Goal: Information Seeking & Learning: Find specific fact

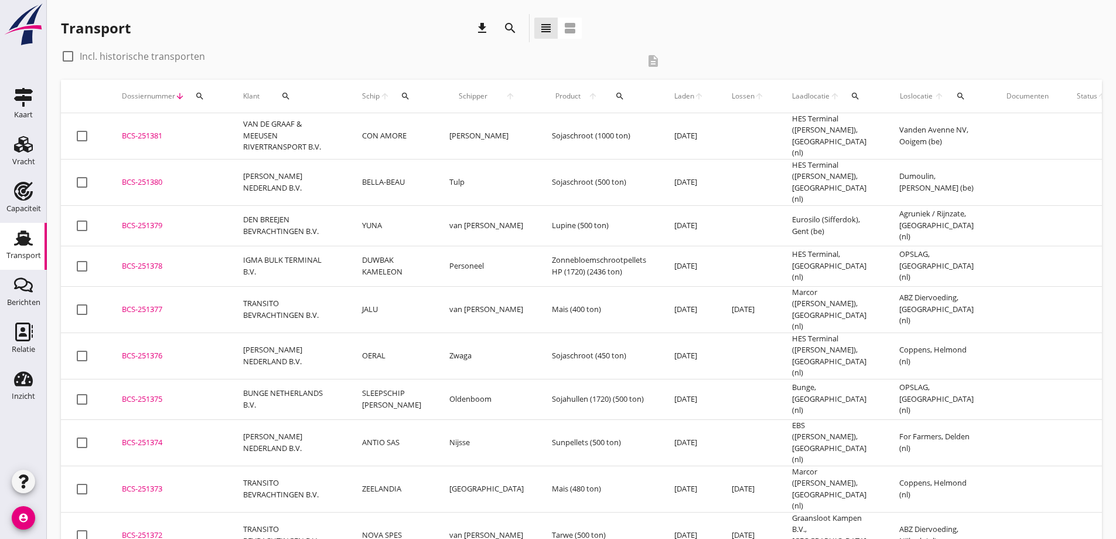
click at [691, 53] on div "check_box_outline_blank Incl. historische transporten description" at bounding box center [581, 63] width 1041 height 33
drag, startPoint x: 882, startPoint y: 51, endPoint x: 819, endPoint y: 38, distance: 64.7
click at [882, 51] on div "check_box_outline_blank Incl. historische transporten description" at bounding box center [581, 63] width 1041 height 33
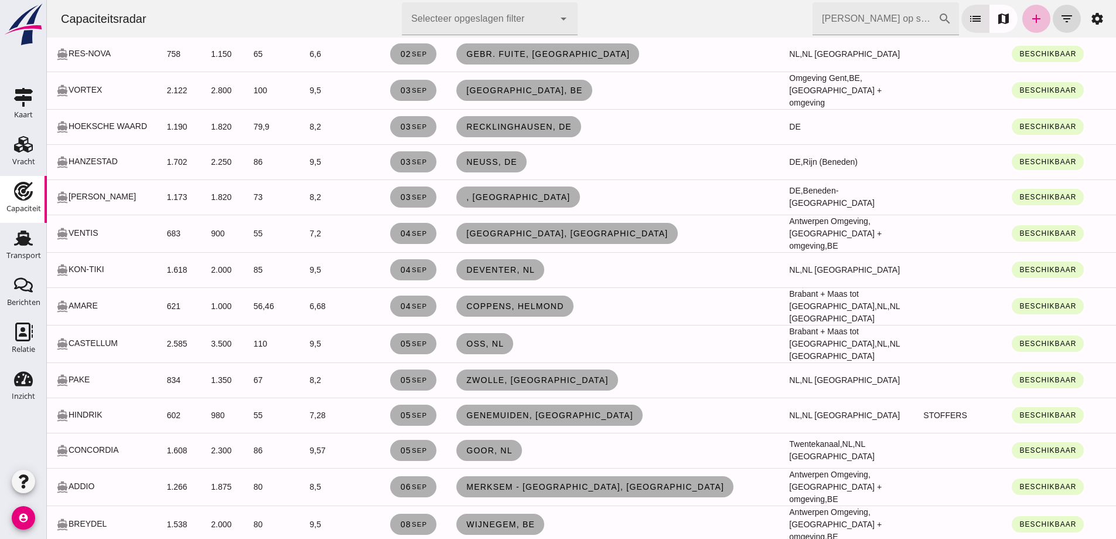
scroll to position [410, 0]
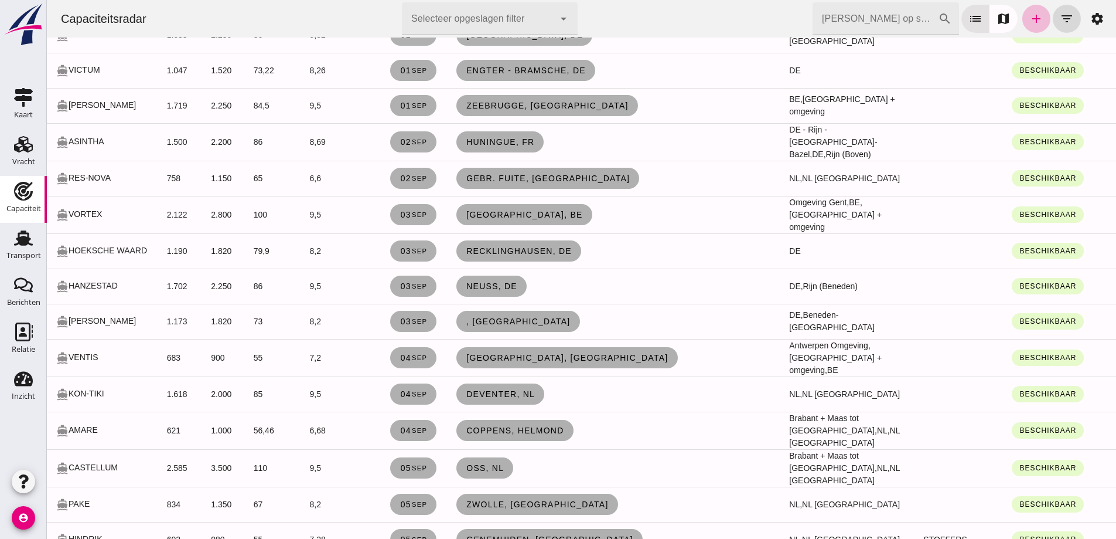
click at [881, 21] on input "Zoek op scheepsnaam" at bounding box center [875, 18] width 125 height 33
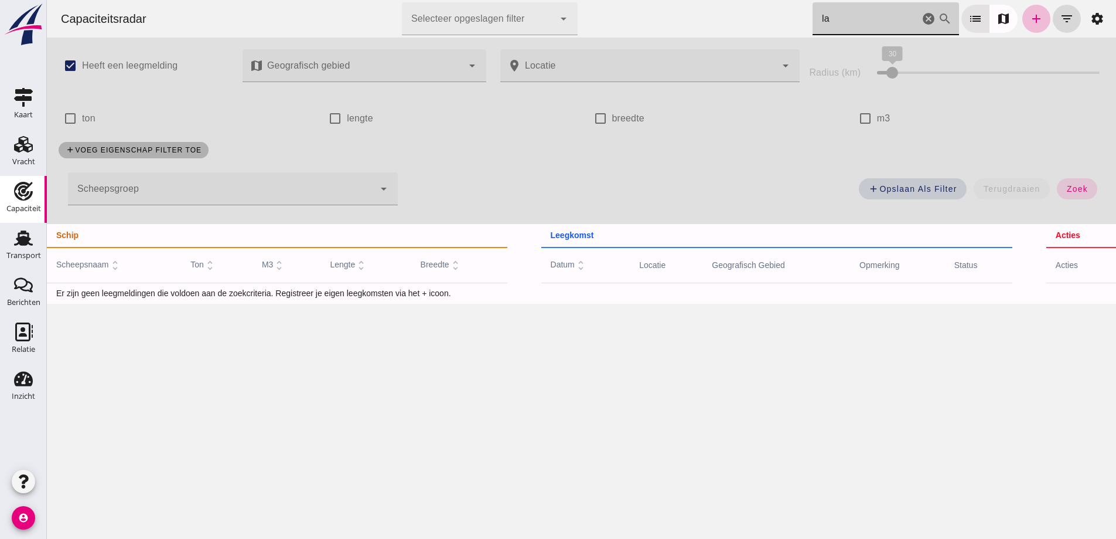
scroll to position [0, 0]
type input "lau"
click at [1030, 23] on icon "add" at bounding box center [1037, 19] width 14 height 14
type input "Belgiëgangers"
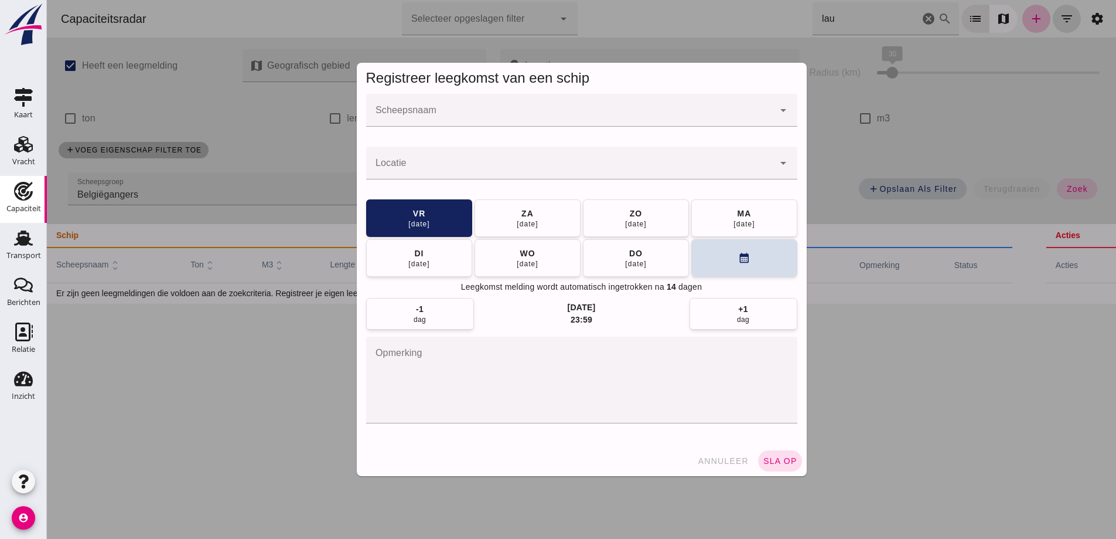
click at [464, 125] on div at bounding box center [570, 110] width 408 height 33
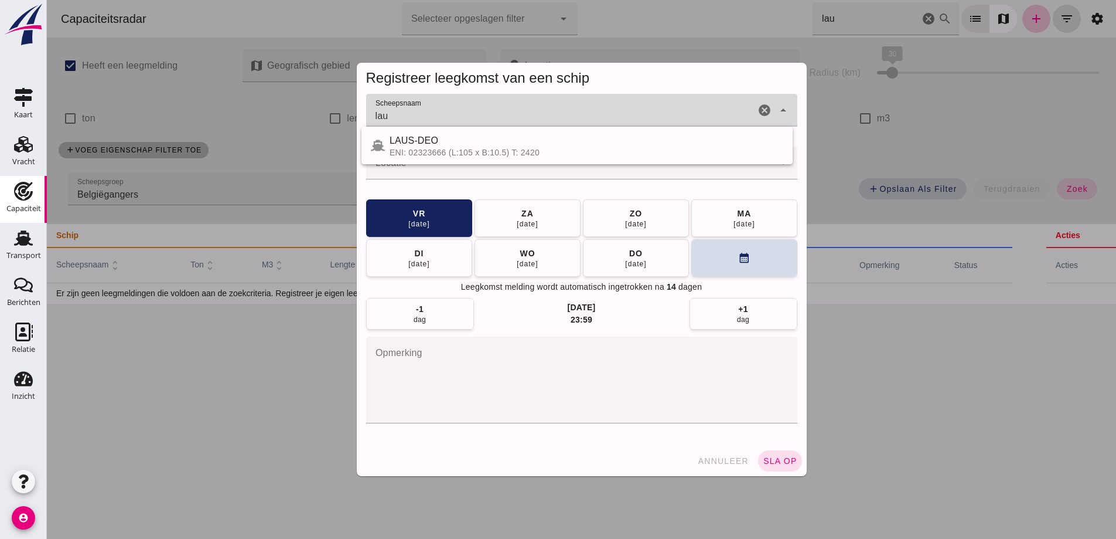
click at [471, 149] on div "ENI: 02323666 (L:105 x B:10.5) T: 2420" at bounding box center [587, 152] width 394 height 9
type input "LAUS-DEO"
click at [464, 169] on input "Locatie" at bounding box center [570, 169] width 408 height 14
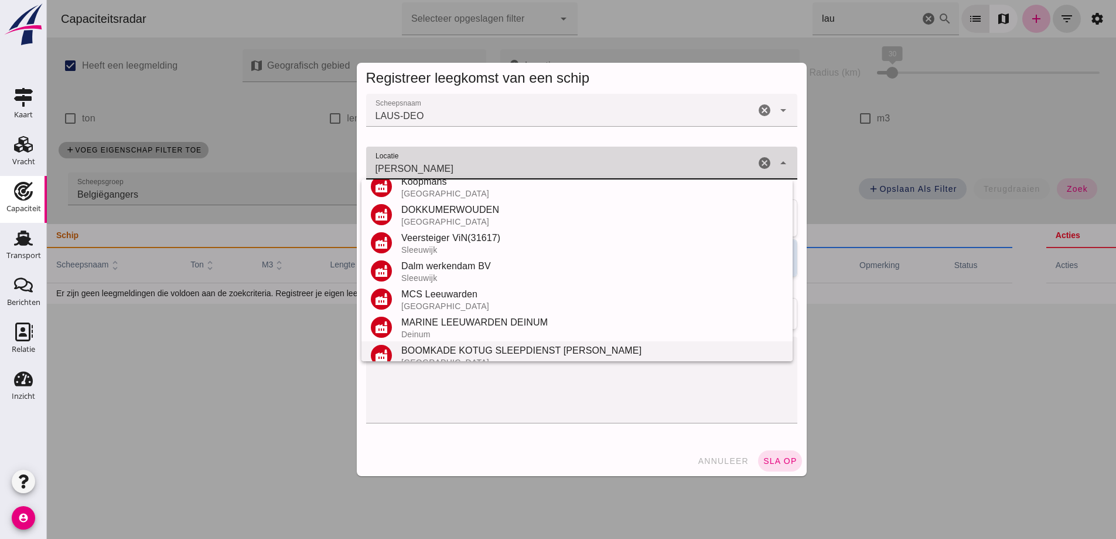
scroll to position [222, 0]
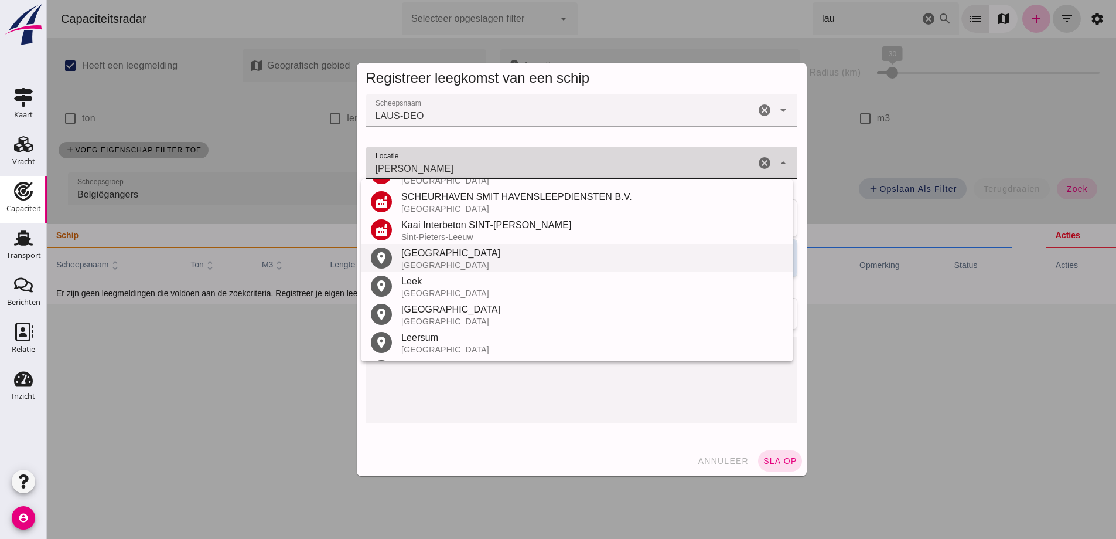
click at [470, 268] on div "Nederland" at bounding box center [592, 264] width 382 height 9
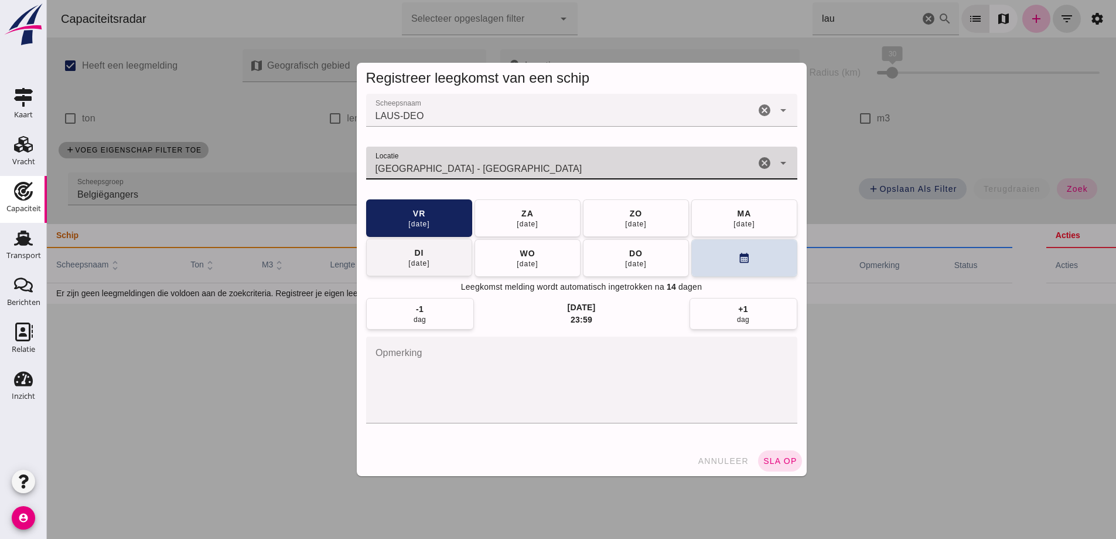
type input "Leeuwarden - Friesland"
click at [418, 253] on div "di" at bounding box center [419, 253] width 10 height 12
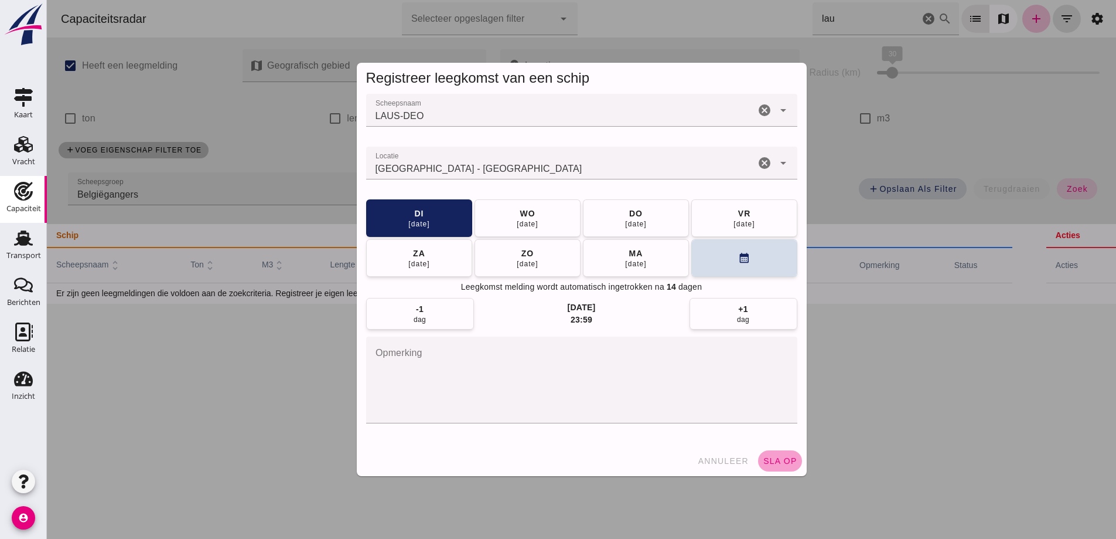
click at [780, 456] on span "sla op" at bounding box center [780, 460] width 35 height 9
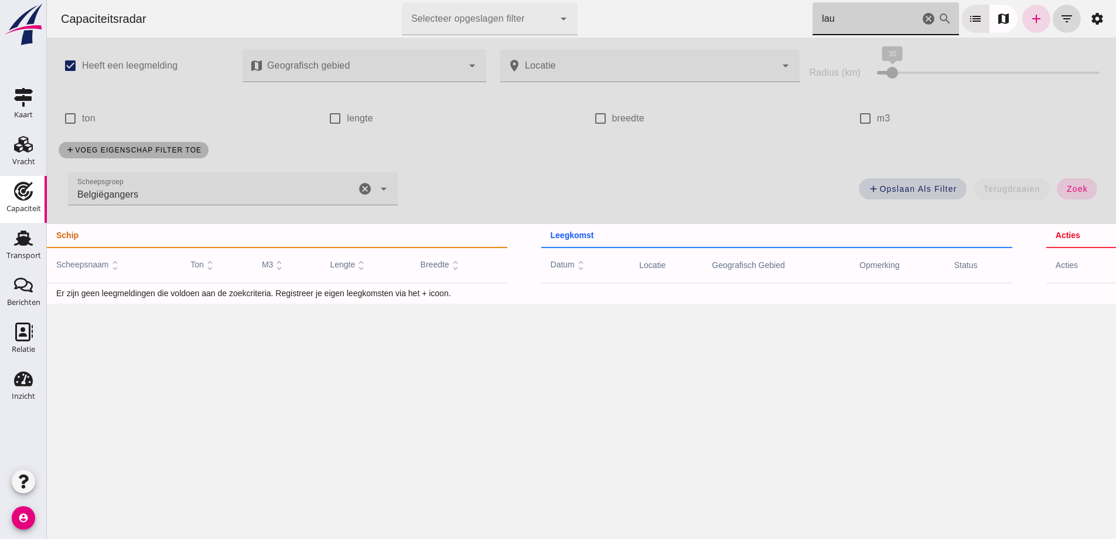
drag, startPoint x: 842, startPoint y: 18, endPoint x: 723, endPoint y: 0, distance: 120.2
click at [737, 3] on div "Capaciteitsradar Selecteer opgeslagen filter Selecteer opgeslagen filter cancel…" at bounding box center [582, 19] width 1060 height 38
click at [922, 19] on icon "cancel" at bounding box center [929, 19] width 14 height 14
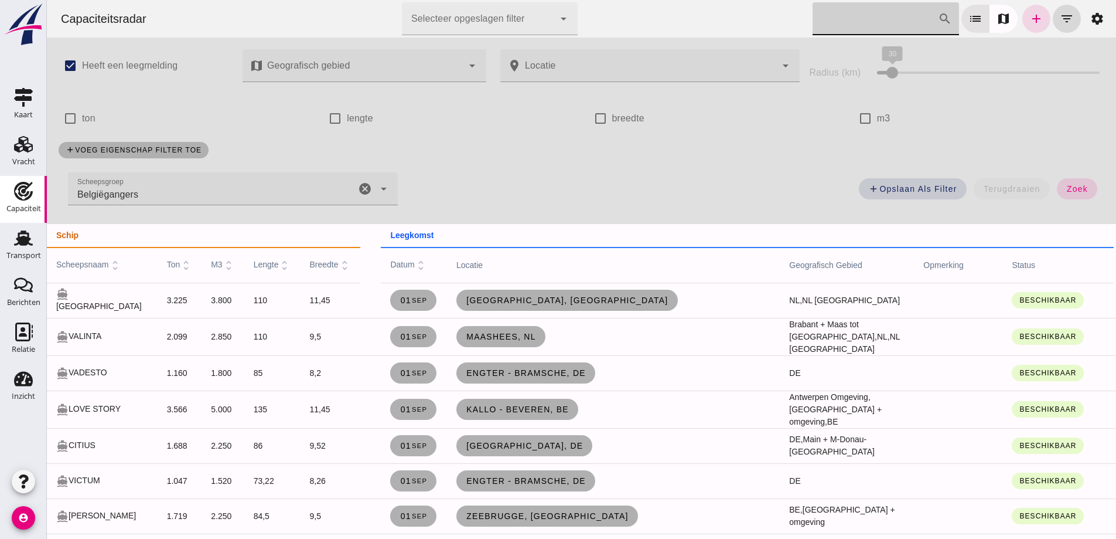
click at [366, 192] on icon "cancel" at bounding box center [365, 189] width 14 height 14
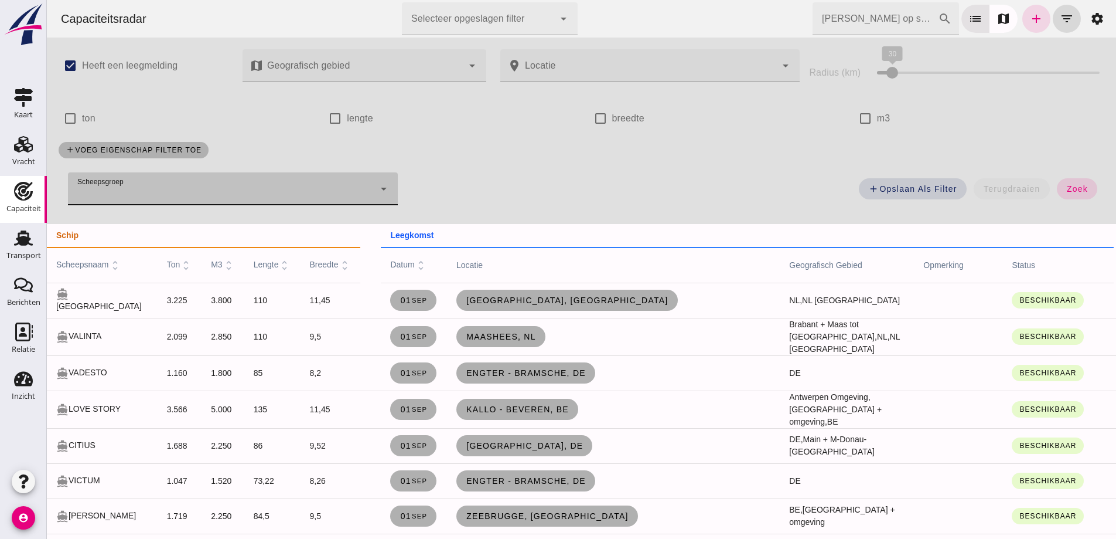
click at [875, 23] on input "Zoek op scheepsnaam" at bounding box center [875, 18] width 125 height 33
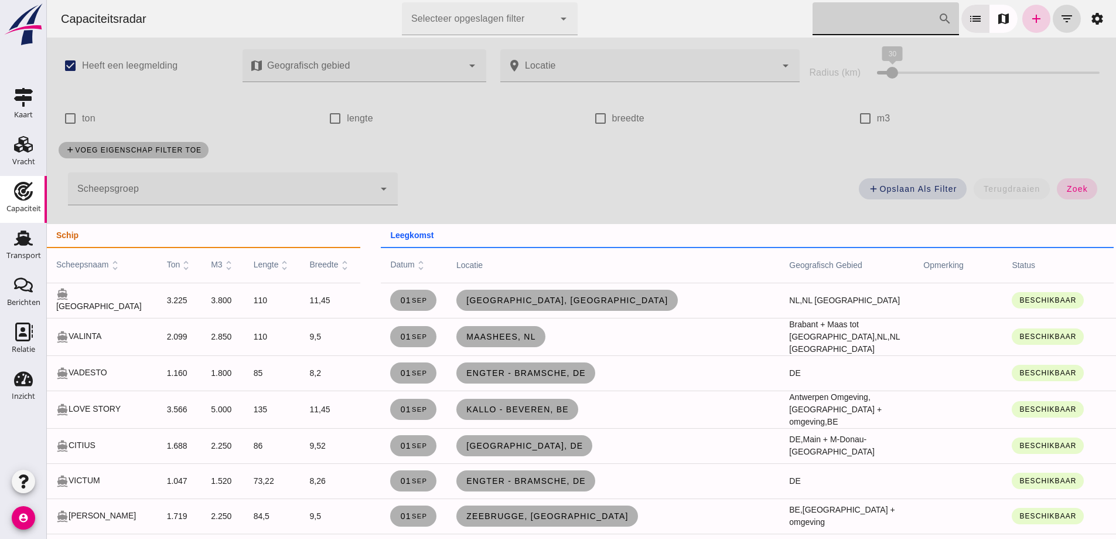
drag, startPoint x: 1056, startPoint y: 15, endPoint x: 1040, endPoint y: 22, distance: 17.1
click at [1041, 22] on div "Zoek op scheepsnaam cancel search list map add filter_list settings" at bounding box center [962, 18] width 299 height 33
click at [1033, 22] on icon "add" at bounding box center [1037, 19] width 14 height 14
type input "Belgiëgangers"
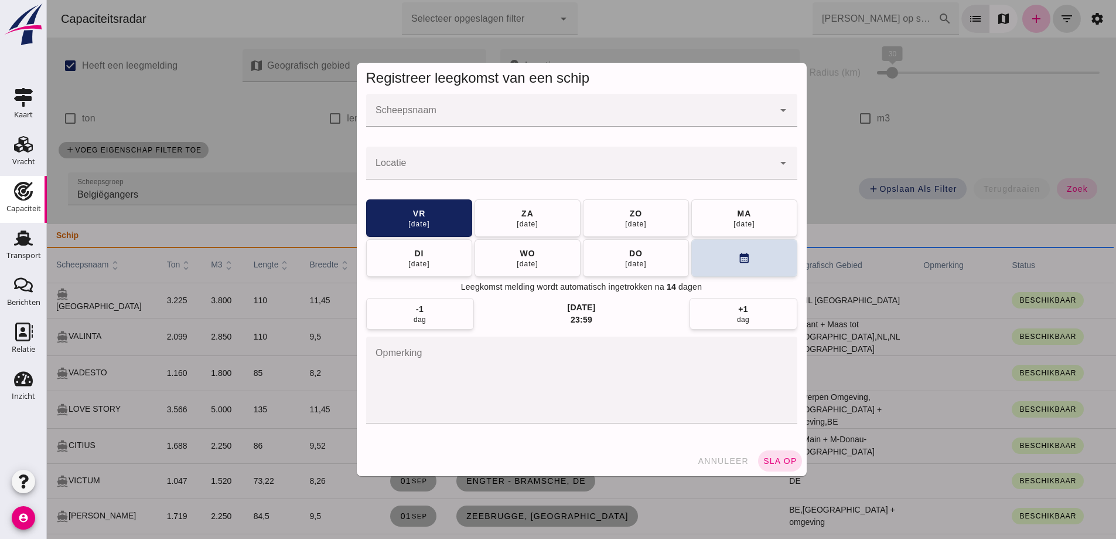
click at [397, 119] on input "Scheepsnaam" at bounding box center [570, 116] width 408 height 14
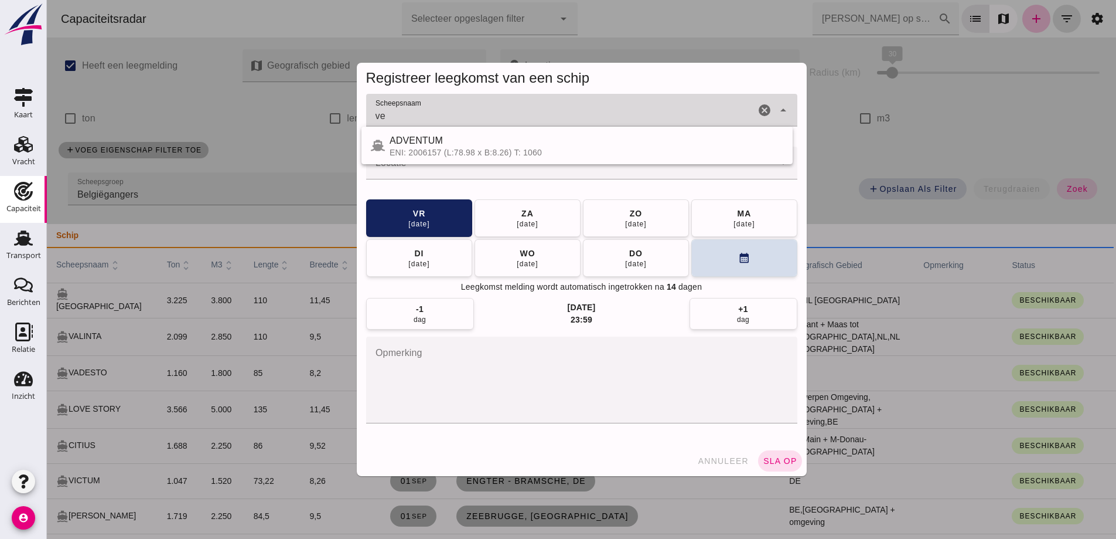
type input "v"
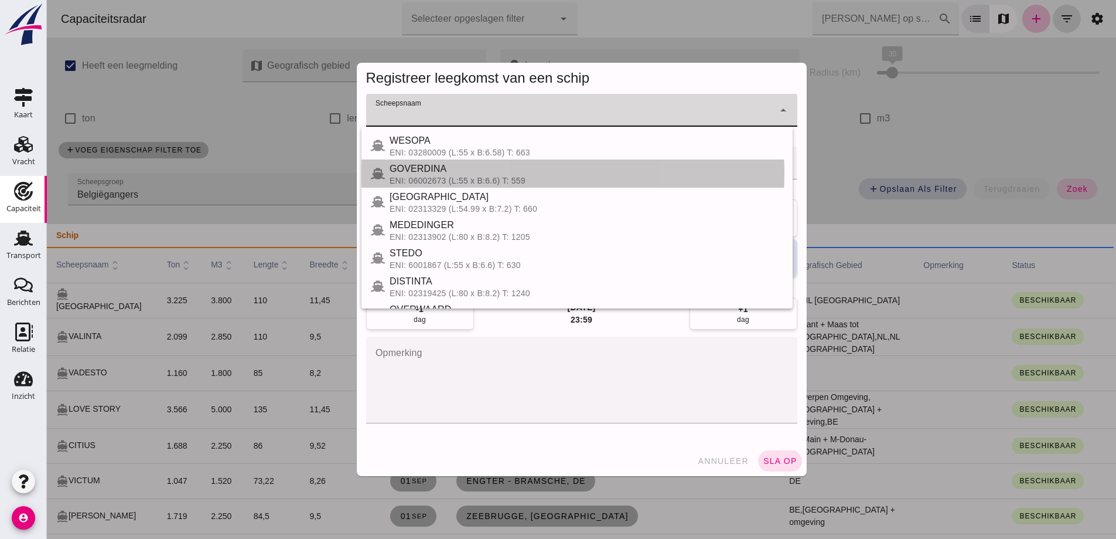
drag, startPoint x: 510, startPoint y: 157, endPoint x: 628, endPoint y: 2, distance: 195.3
click at [47, 0] on div "sla op Laatst gewijzigd op: 29-8-2025, 10:34 door Thon Jasper Contactkaart Wijz…" at bounding box center [47, 0] width 0 height 0
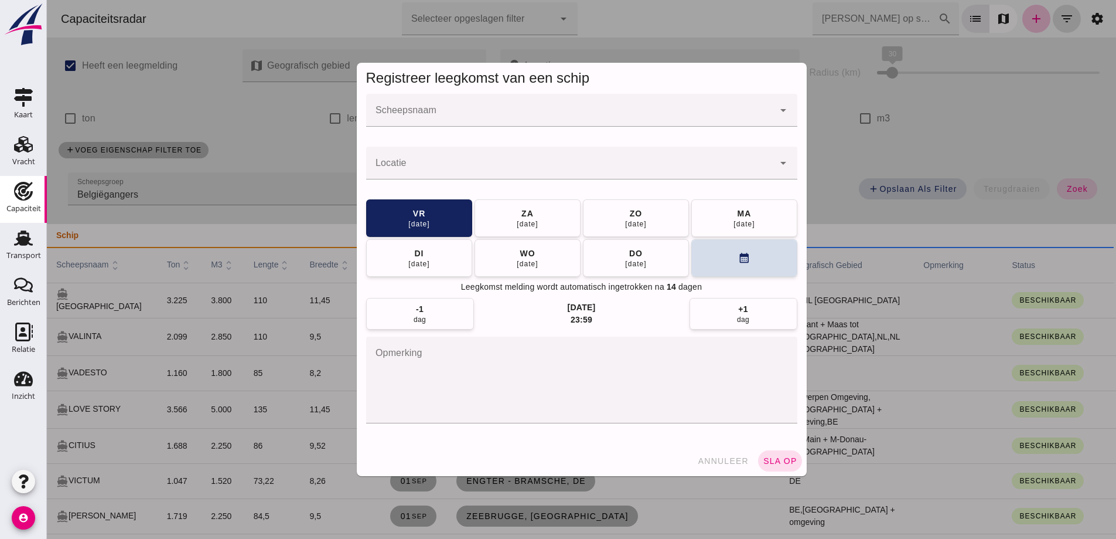
click at [255, 94] on div at bounding box center [581, 269] width 1069 height 539
click at [725, 468] on button "annuleer" at bounding box center [723, 460] width 61 height 21
click at [699, 459] on div at bounding box center [581, 269] width 1069 height 539
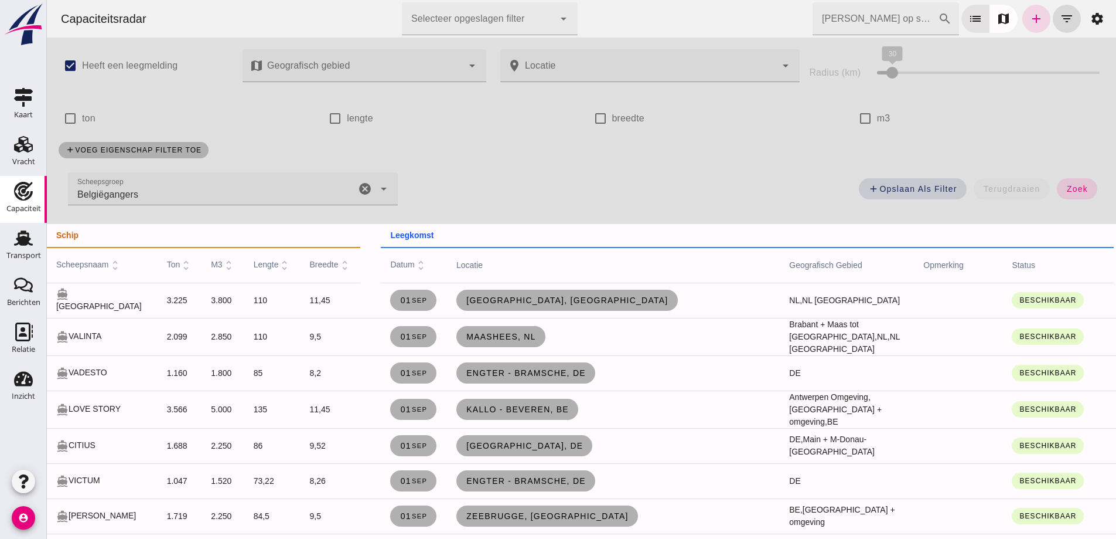
click at [362, 186] on icon "cancel" at bounding box center [365, 189] width 14 height 14
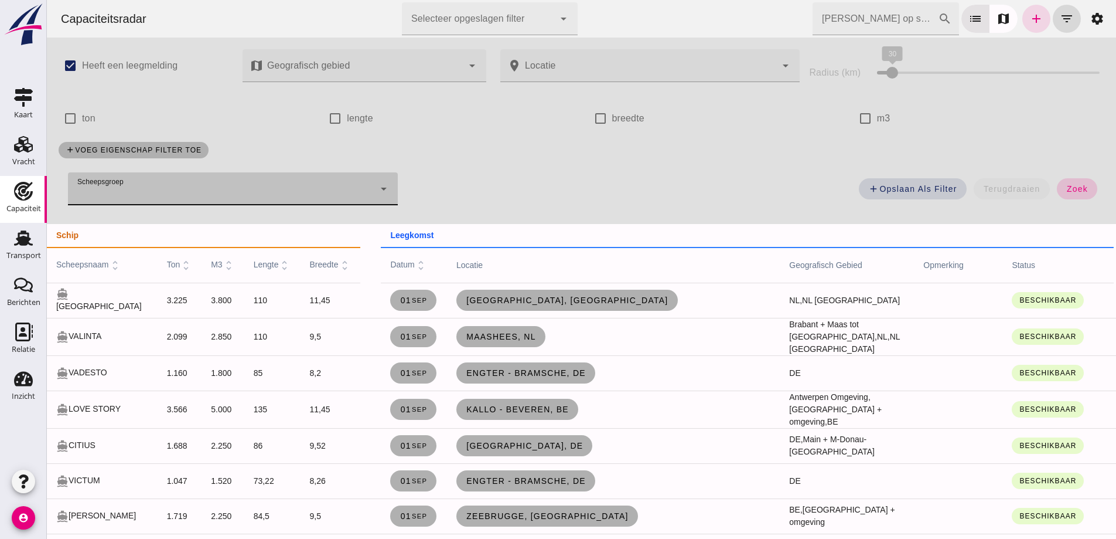
click at [1071, 186] on span "zoek" at bounding box center [1077, 188] width 22 height 9
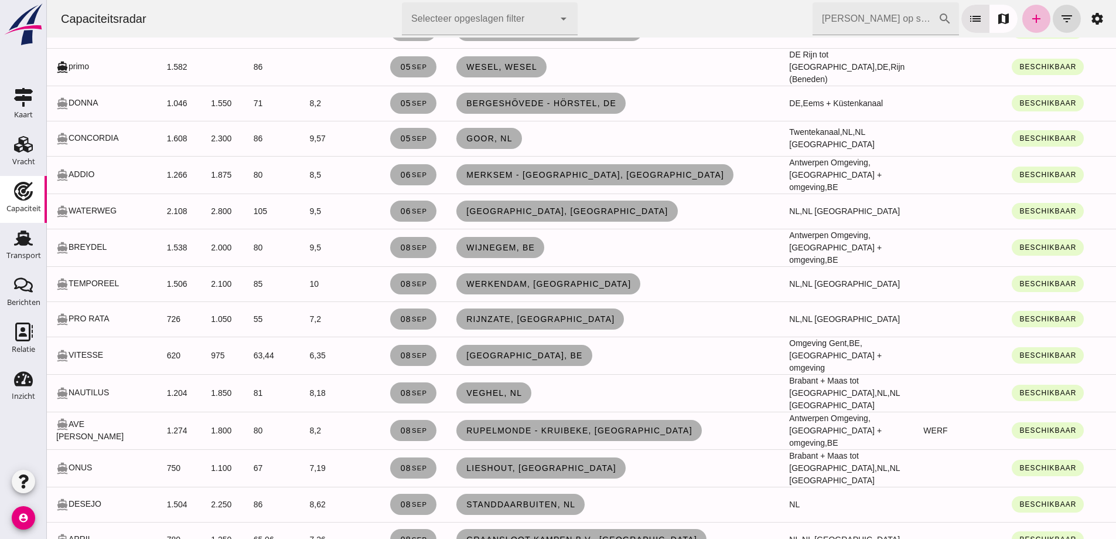
scroll to position [1172, 0]
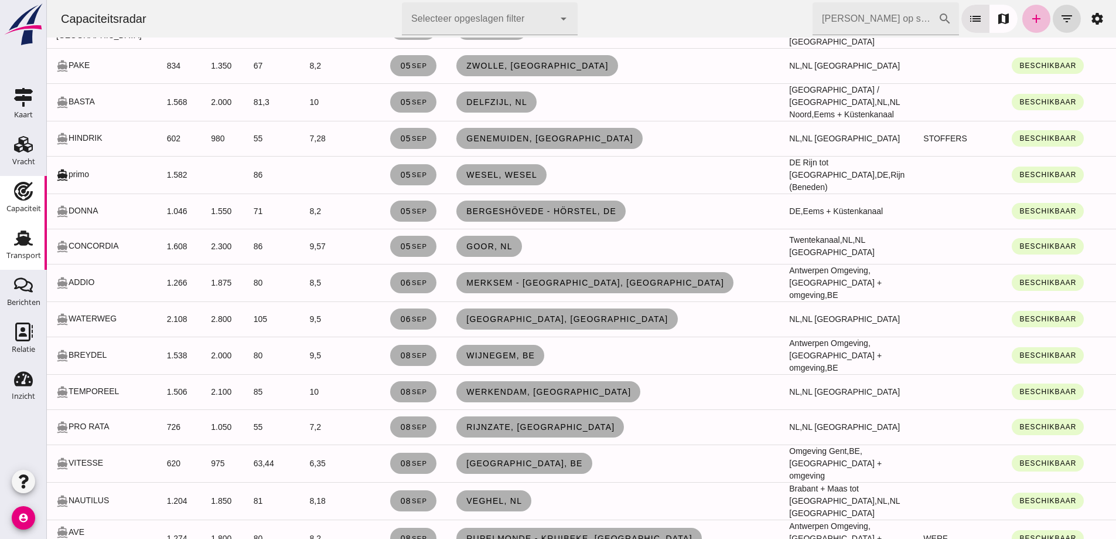
click at [12, 251] on div "Transport" at bounding box center [23, 255] width 35 height 16
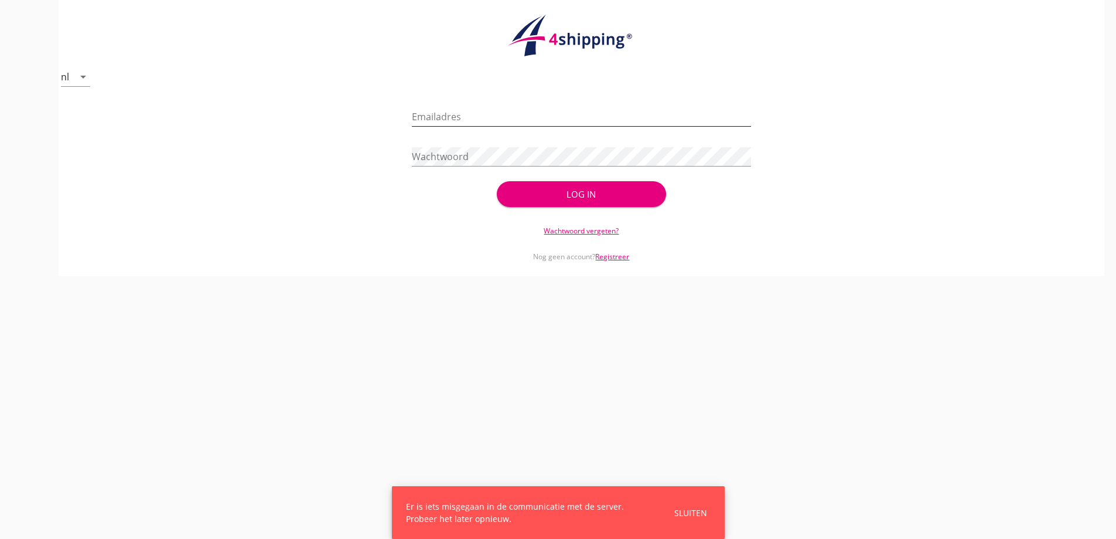
click at [476, 128] on div "Emailadres" at bounding box center [581, 122] width 339 height 30
click at [474, 118] on input "Emailadres" at bounding box center [581, 116] width 339 height 19
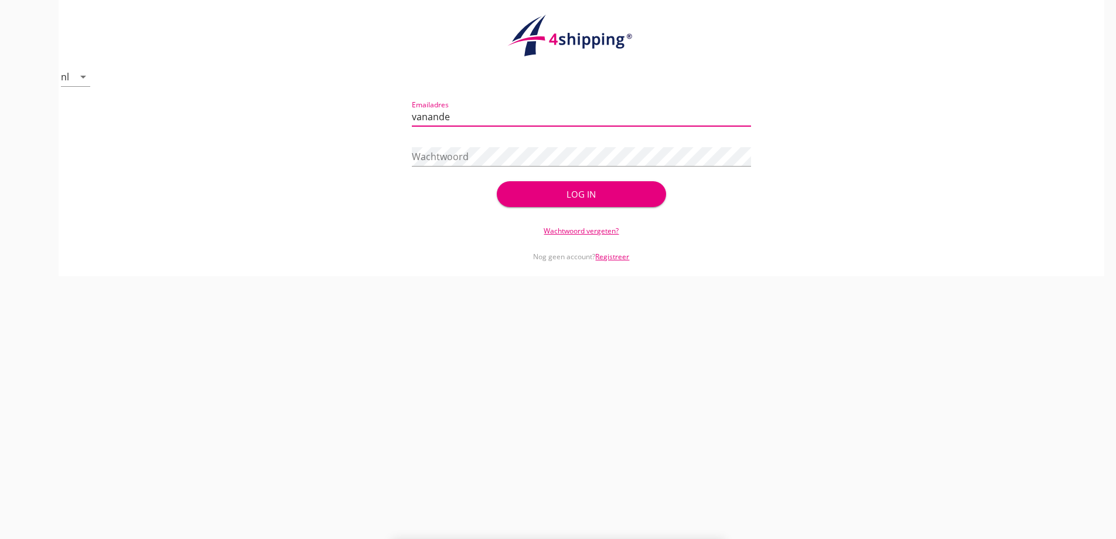
type input "vanandel@stoffersbevrachtingen.nl"
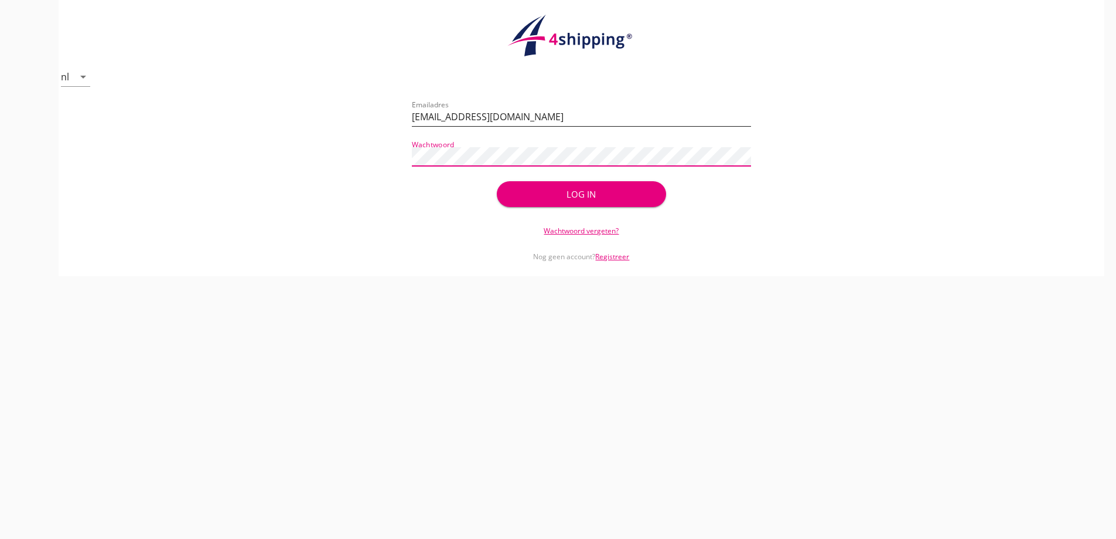
click at [497, 181] on button "Log in" at bounding box center [581, 194] width 169 height 26
click at [580, 196] on div "Log in" at bounding box center [581, 194] width 169 height 26
click at [579, 189] on div "Log in" at bounding box center [581, 194] width 169 height 26
click at [544, 185] on div "Log in" at bounding box center [581, 194] width 169 height 26
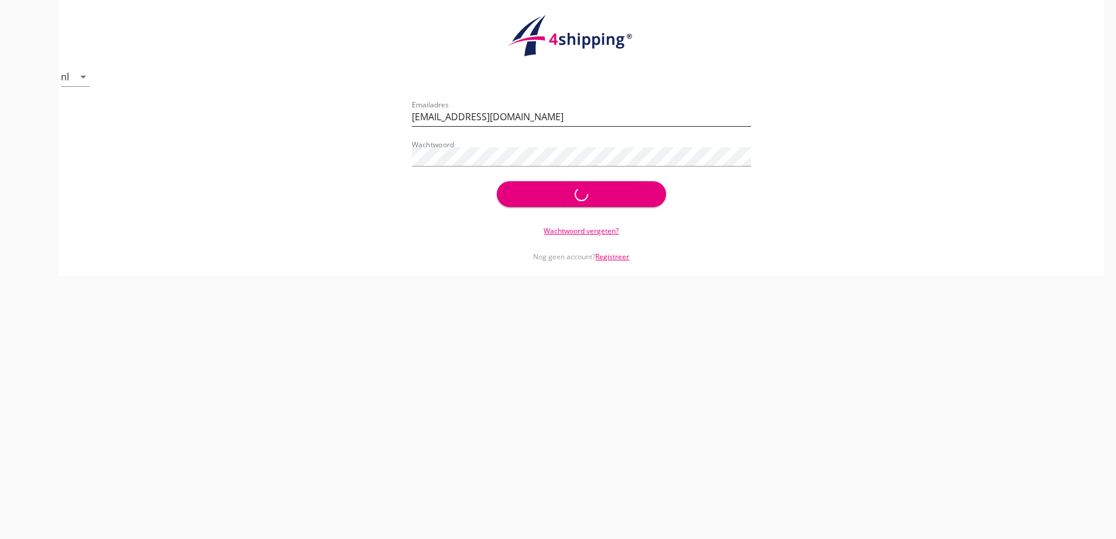
click at [572, 108] on input "vanandel@stoffersbevrachtingen.nl" at bounding box center [581, 116] width 339 height 19
click at [650, 195] on div "Log in" at bounding box center [581, 194] width 169 height 26
click at [649, 195] on div "Log in" at bounding box center [581, 194] width 169 height 26
click at [647, 193] on div "Log in" at bounding box center [581, 194] width 169 height 26
click at [473, 143] on div "Wachtwoord" at bounding box center [581, 159] width 339 height 38
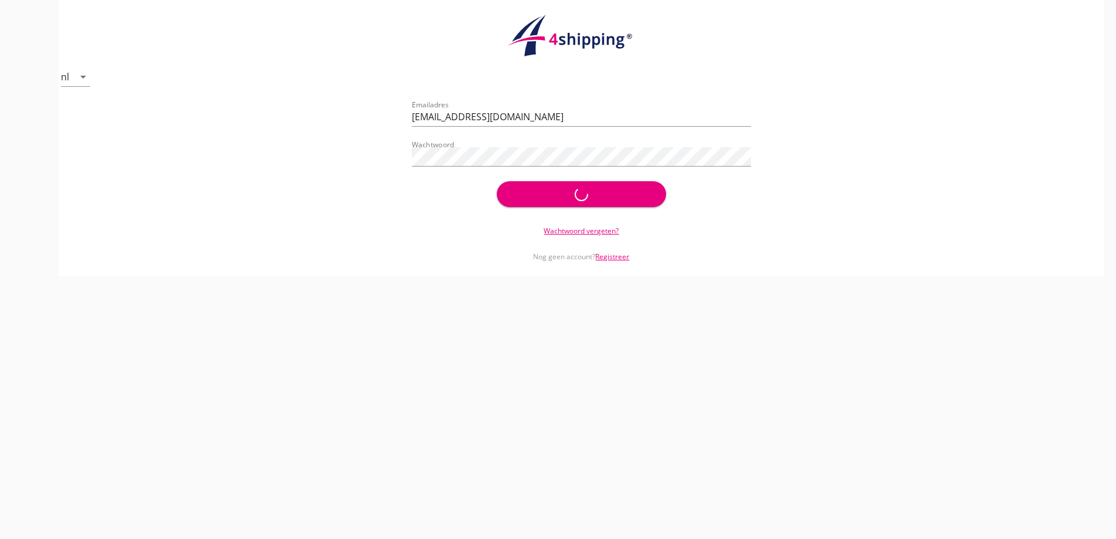
drag, startPoint x: 520, startPoint y: 190, endPoint x: 518, endPoint y: 196, distance: 6.1
click at [519, 192] on div "Log in" at bounding box center [581, 194] width 169 height 26
click at [519, 199] on div "Log in" at bounding box center [581, 194] width 169 height 26
click at [523, 188] on div "Log in" at bounding box center [581, 194] width 169 height 26
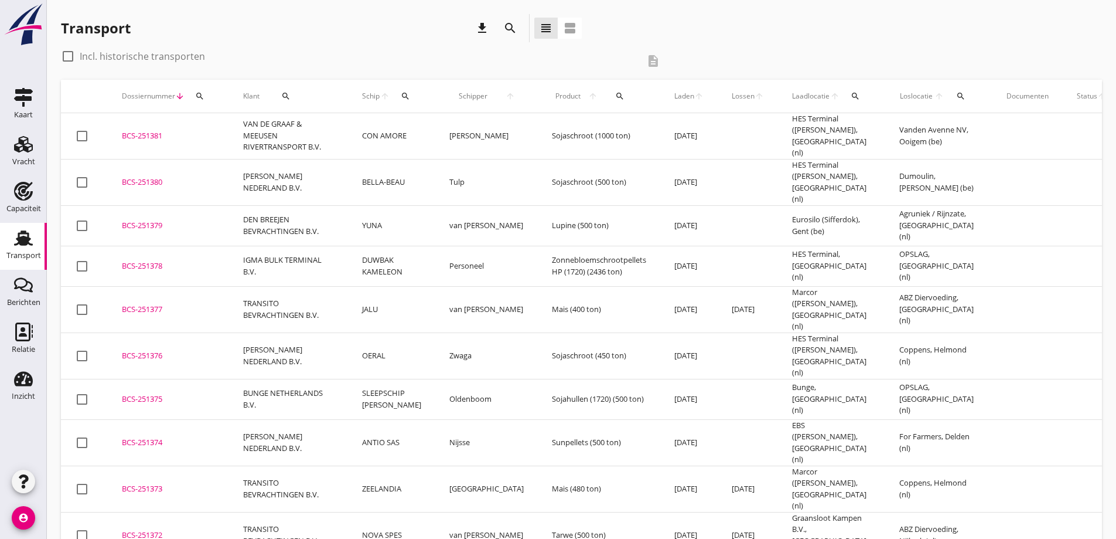
click at [505, 19] on div "search" at bounding box center [510, 28] width 28 height 28
click at [513, 22] on icon "search" at bounding box center [510, 28] width 14 height 14
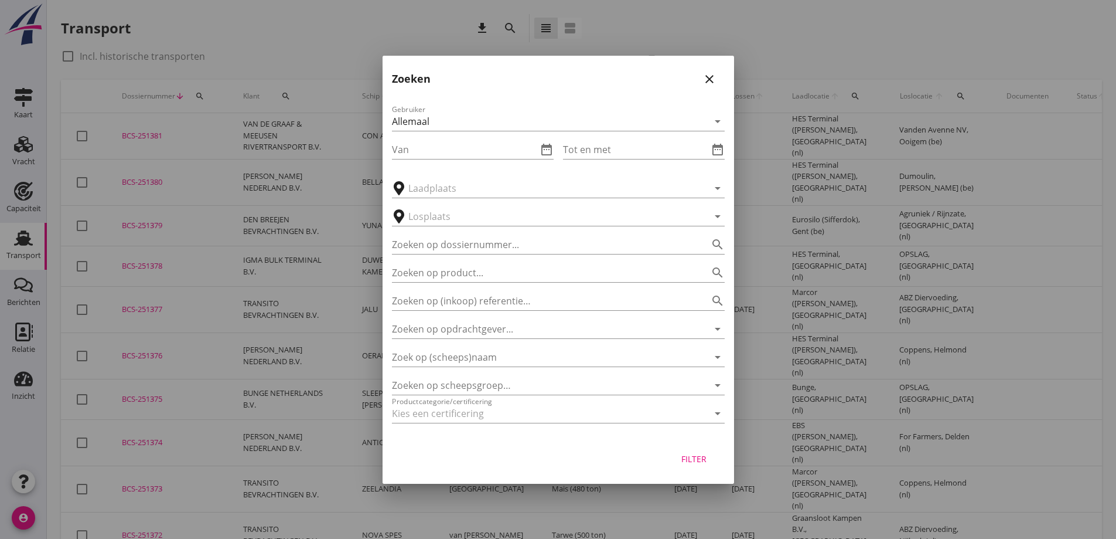
click at [715, 79] on icon "close" at bounding box center [710, 79] width 14 height 14
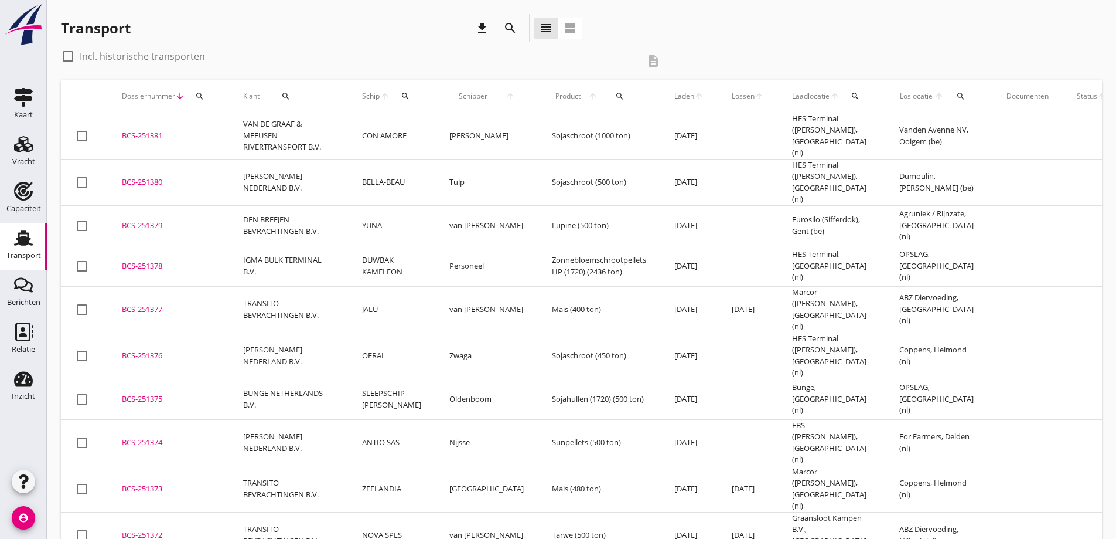
click at [359, 94] on th "Schip arrow_upward search" at bounding box center [391, 96] width 87 height 33
click at [406, 102] on button "search" at bounding box center [406, 96] width 22 height 21
click at [441, 128] on input "Zoek op (scheeps)naam" at bounding box center [460, 130] width 122 height 19
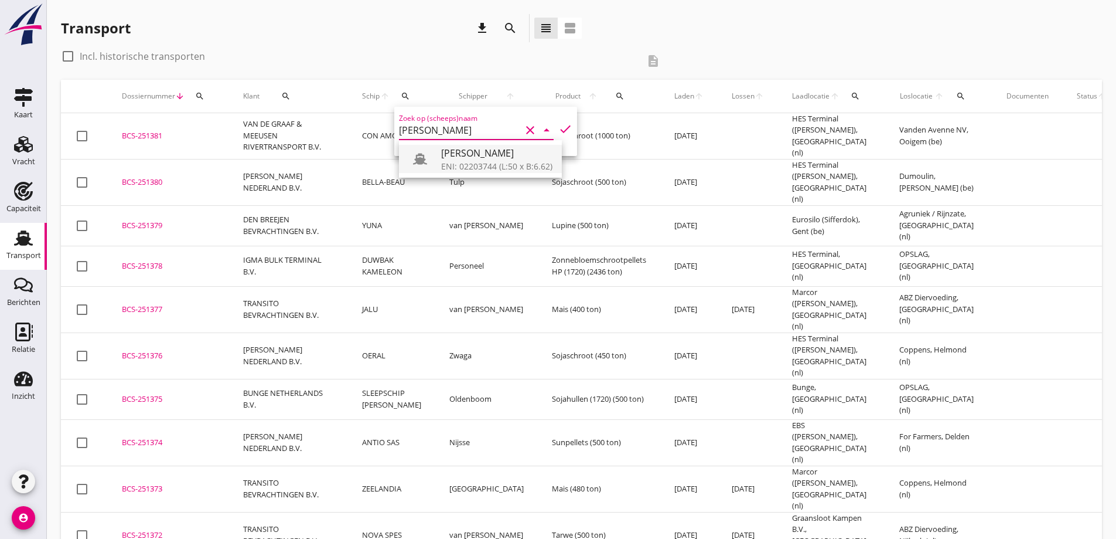
click at [473, 154] on div "[PERSON_NAME]" at bounding box center [496, 153] width 111 height 14
click at [559, 127] on icon "check" at bounding box center [565, 129] width 14 height 14
type input "[PERSON_NAME]"
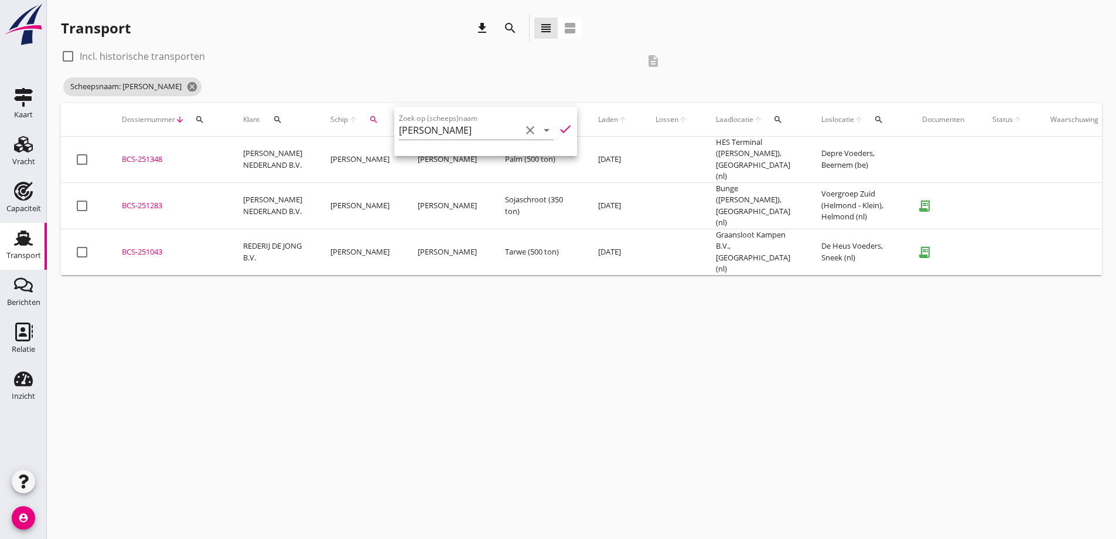
click at [167, 149] on td "BCS-251348 upload_file Drop hier uw bestand om het aan het dossier toe te voegen" at bounding box center [168, 160] width 121 height 46
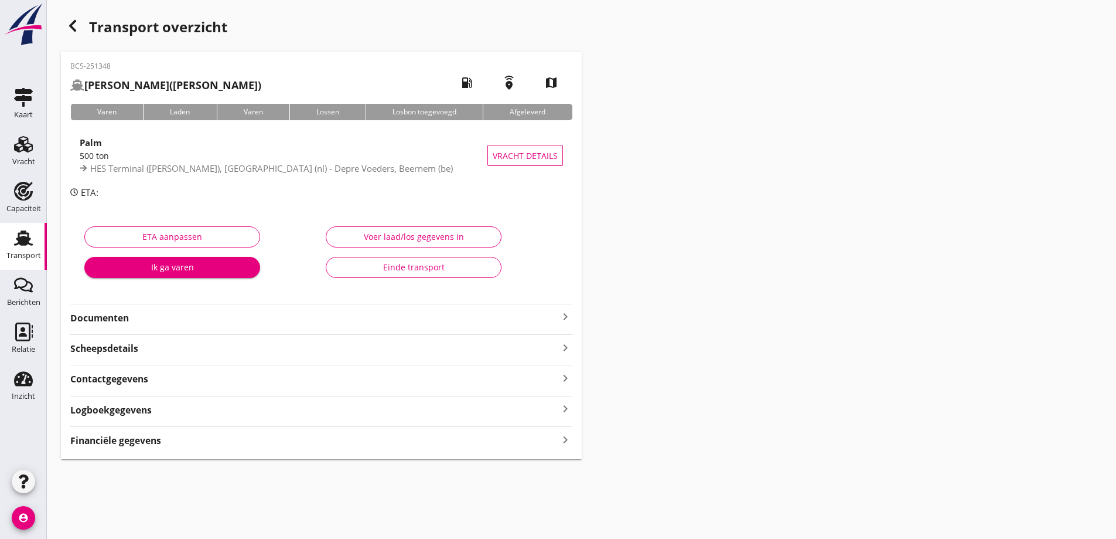
click at [126, 393] on div "BCS-251348 [PERSON_NAME] ([PERSON_NAME]) local_gas_station emergency_share map …" at bounding box center [321, 255] width 521 height 407
click at [120, 382] on strong "Contactgegevens" at bounding box center [109, 378] width 78 height 13
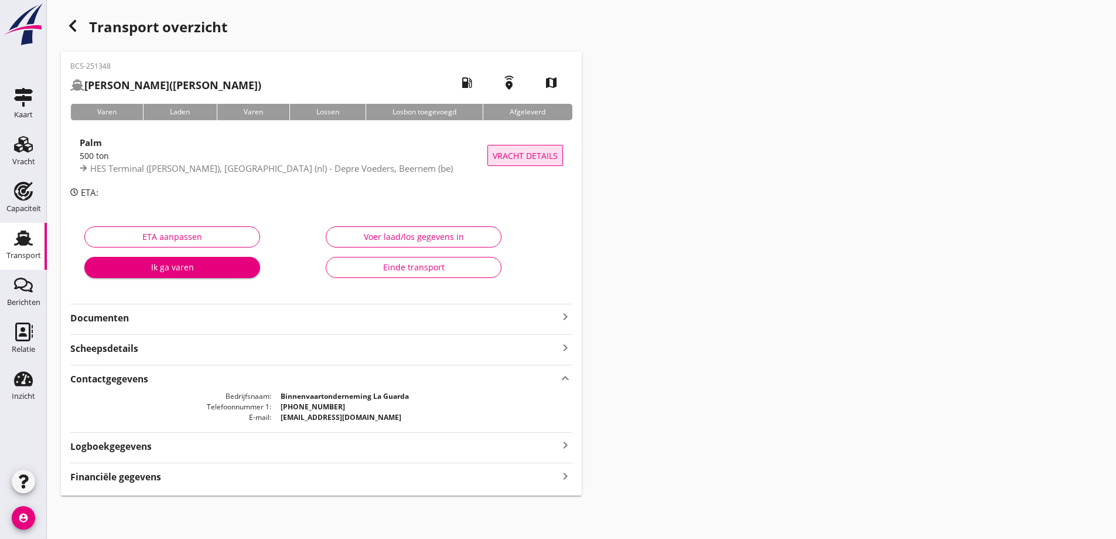
click at [527, 158] on span "Vracht details" at bounding box center [525, 155] width 65 height 12
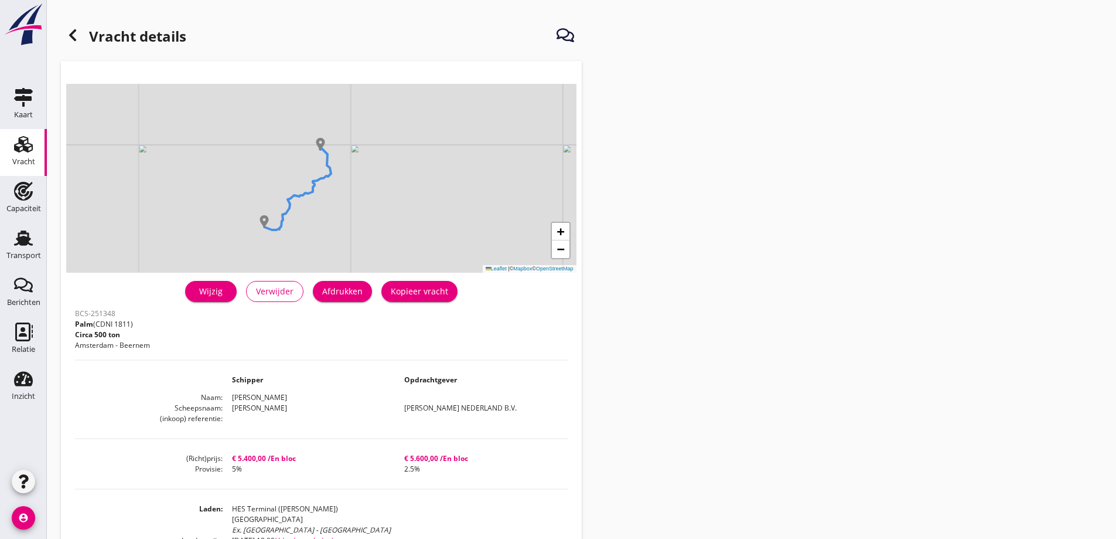
click at [80, 30] on div at bounding box center [72, 34] width 23 height 23
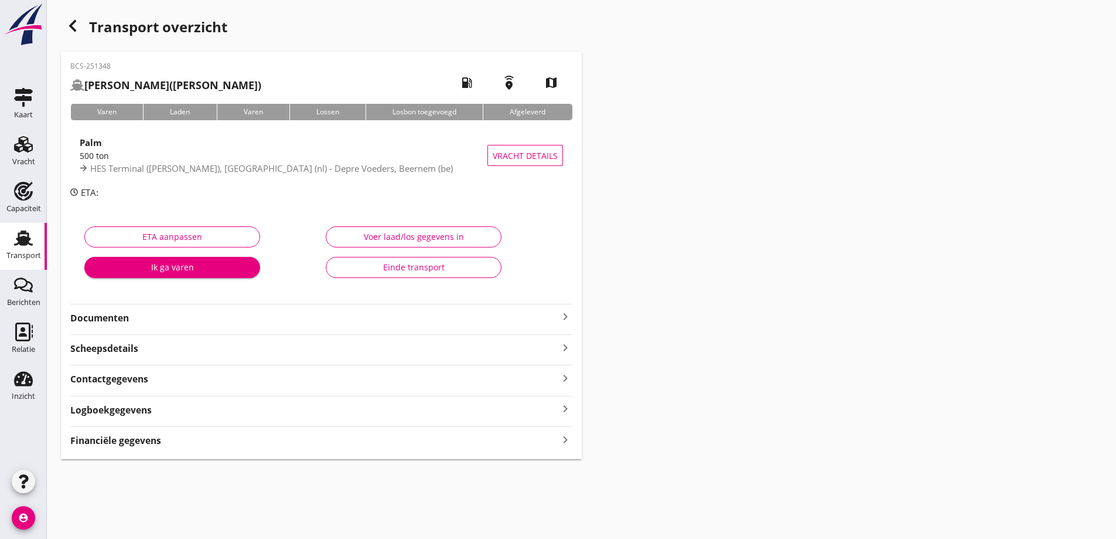
click at [216, 315] on strong "Documenten" at bounding box center [314, 317] width 488 height 13
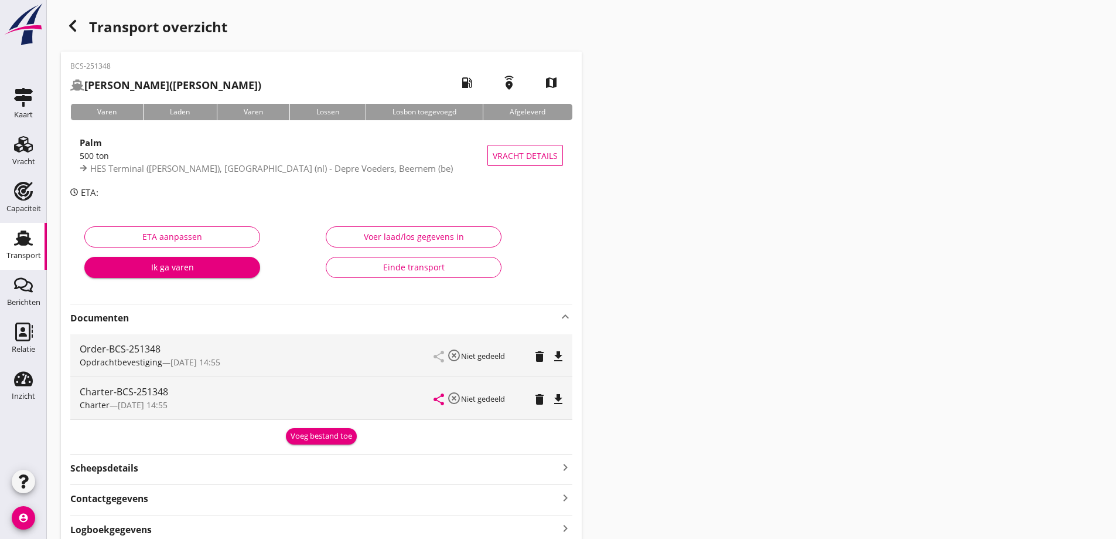
click at [561, 400] on icon "file_download" at bounding box center [558, 399] width 14 height 14
click at [557, 357] on icon "file_download" at bounding box center [558, 356] width 14 height 14
click at [15, 271] on link "Berichten Berichten" at bounding box center [23, 293] width 47 height 47
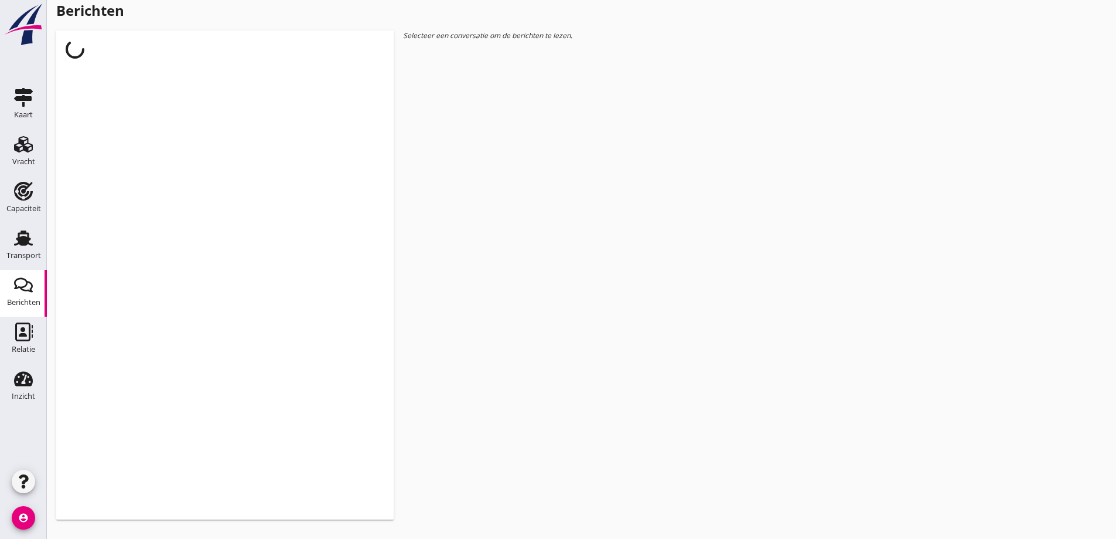
drag, startPoint x: 12, startPoint y: 257, endPoint x: 893, endPoint y: 527, distance: 921.2
click at [13, 257] on div "Transport" at bounding box center [23, 255] width 35 height 8
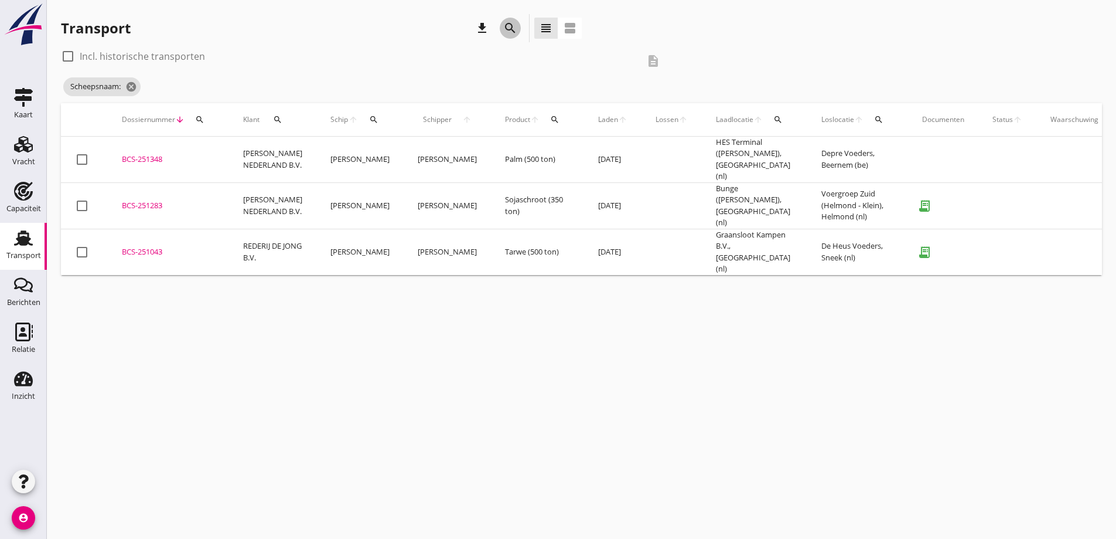
click at [510, 30] on icon "search" at bounding box center [510, 28] width 14 height 14
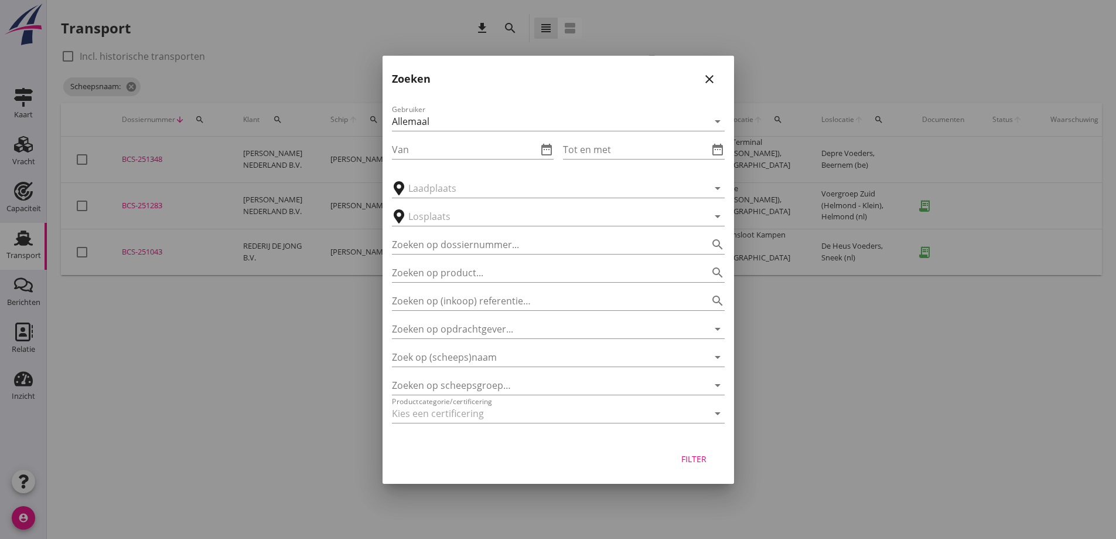
click at [706, 77] on icon "close" at bounding box center [710, 79] width 14 height 14
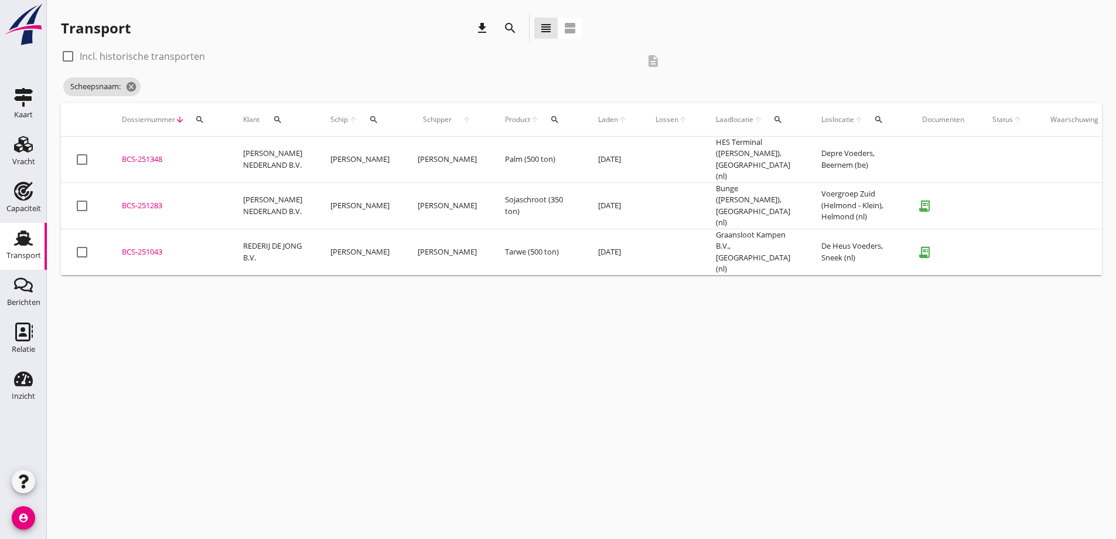
click at [330, 121] on span "Schip" at bounding box center [339, 119] width 18 height 11
click at [363, 126] on button "search" at bounding box center [374, 119] width 22 height 21
click at [397, 151] on input "Zoek op (scheeps)naam" at bounding box center [416, 153] width 122 height 19
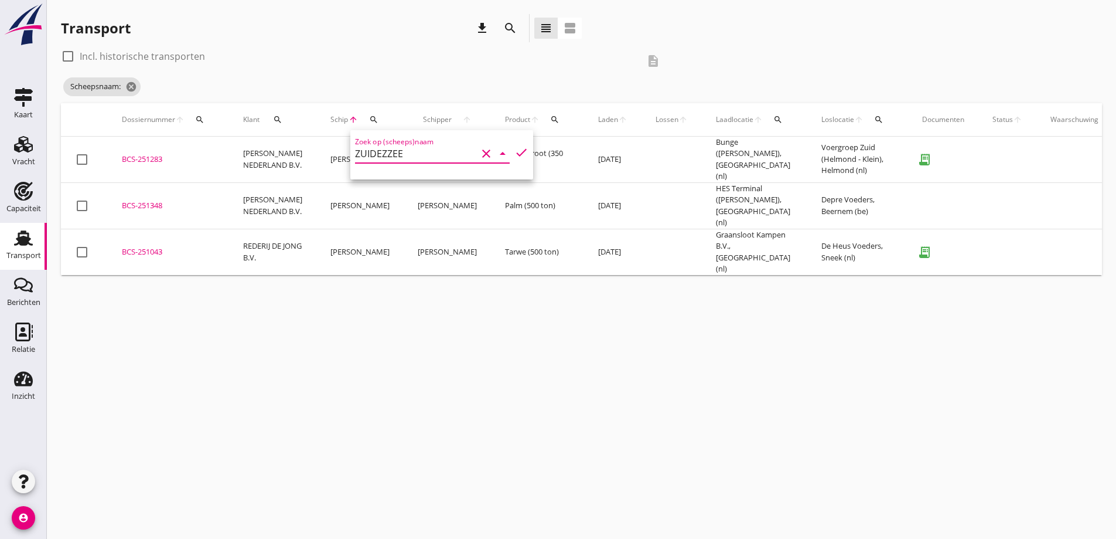
type input "ZUIDEZZEE"
click at [514, 152] on icon "check" at bounding box center [521, 152] width 14 height 14
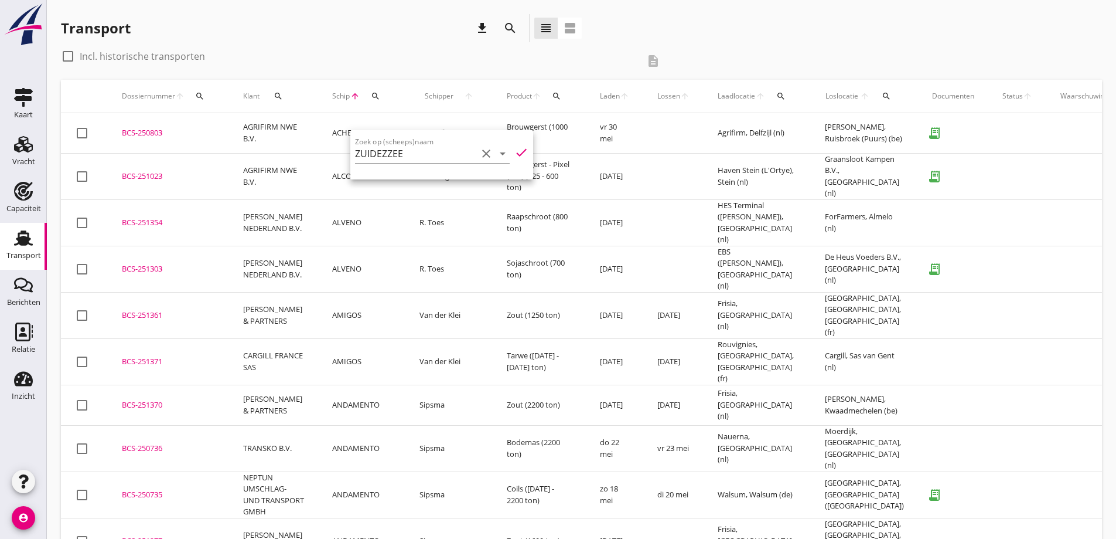
click at [514, 155] on icon "check" at bounding box center [521, 152] width 14 height 14
click at [514, 152] on icon "check" at bounding box center [521, 152] width 14 height 14
